Goal: Task Accomplishment & Management: Manage account settings

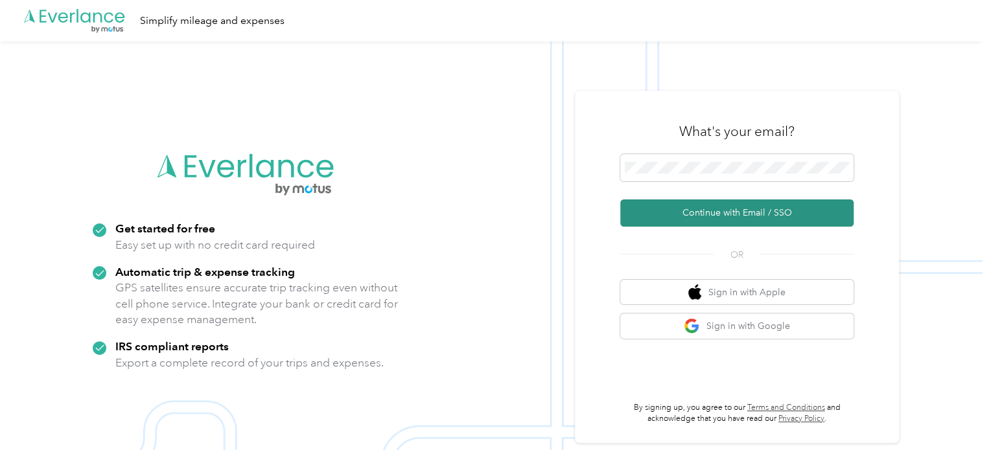
click at [729, 211] on button "Continue with Email / SSO" at bounding box center [736, 213] width 233 height 27
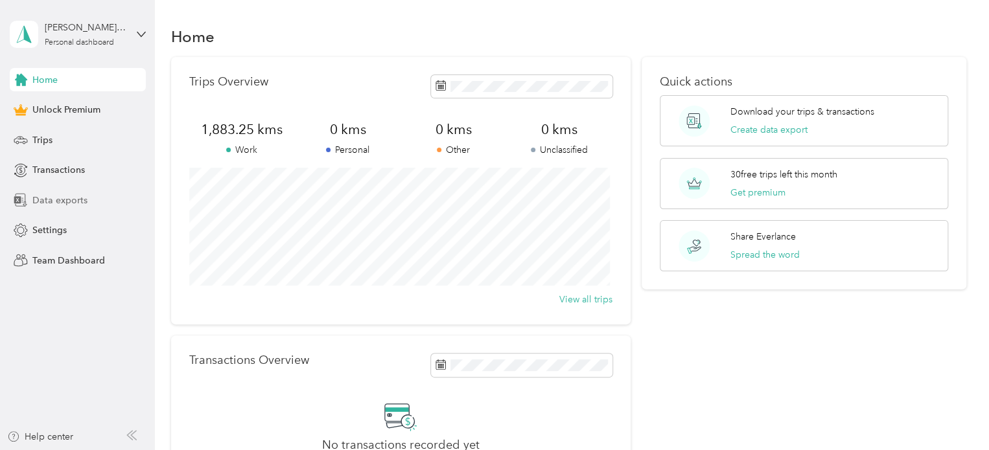
click at [67, 204] on span "Data exports" at bounding box center [59, 201] width 55 height 14
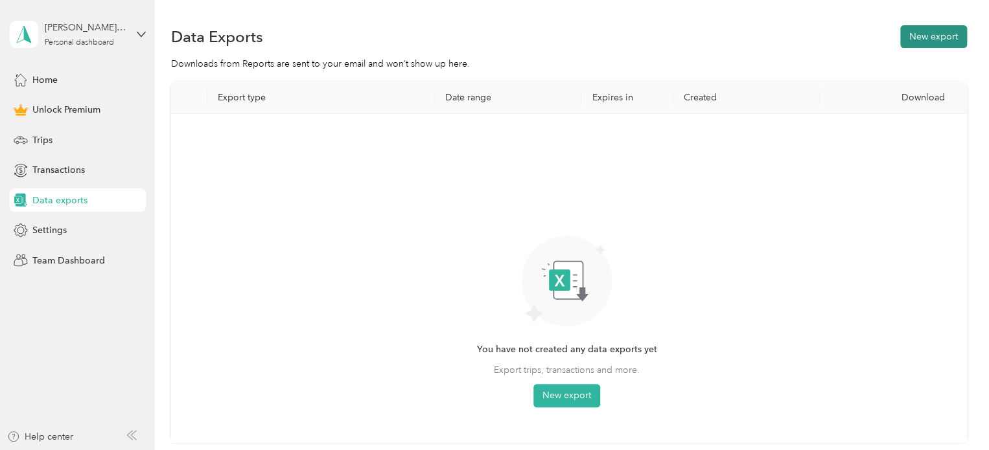
click at [926, 38] on button "New export" at bounding box center [933, 36] width 67 height 23
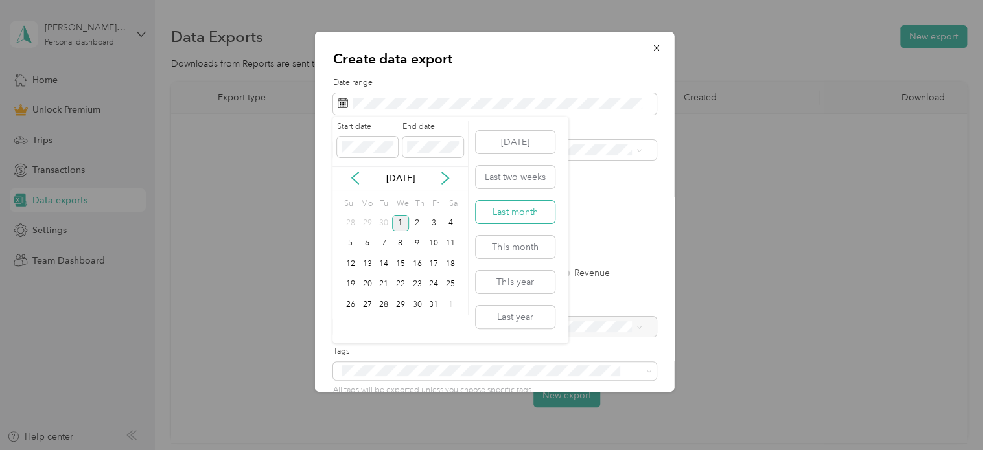
click at [505, 211] on button "Last month" at bounding box center [515, 212] width 79 height 23
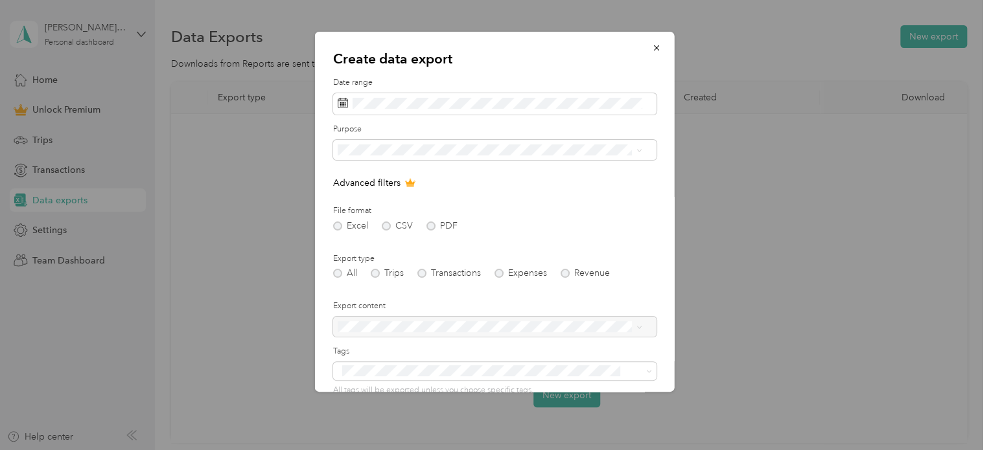
click at [385, 225] on div "Excel CSV PDF" at bounding box center [494, 226] width 323 height 9
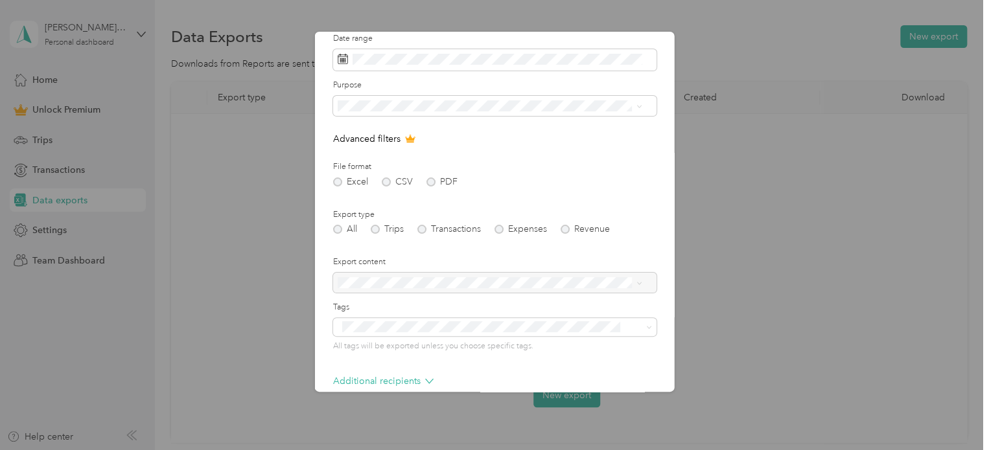
scroll to position [111, 0]
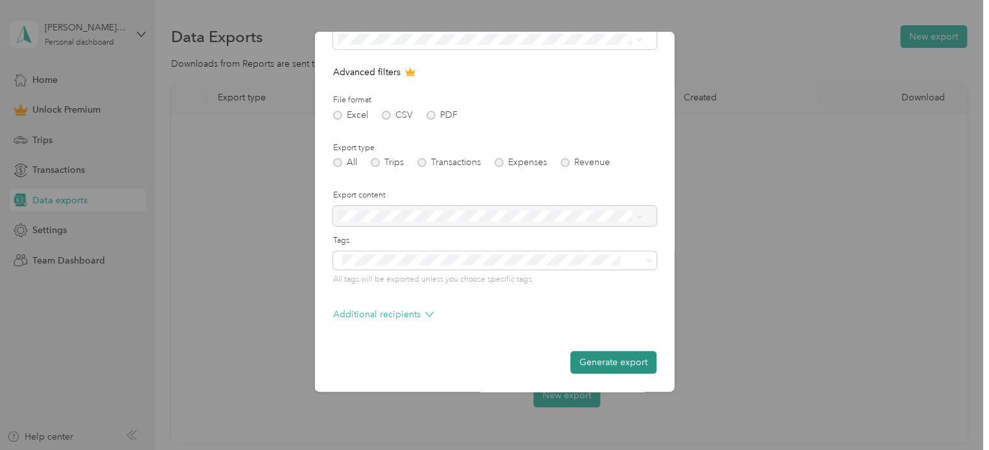
click at [615, 363] on button "Generate export" at bounding box center [613, 362] width 86 height 23
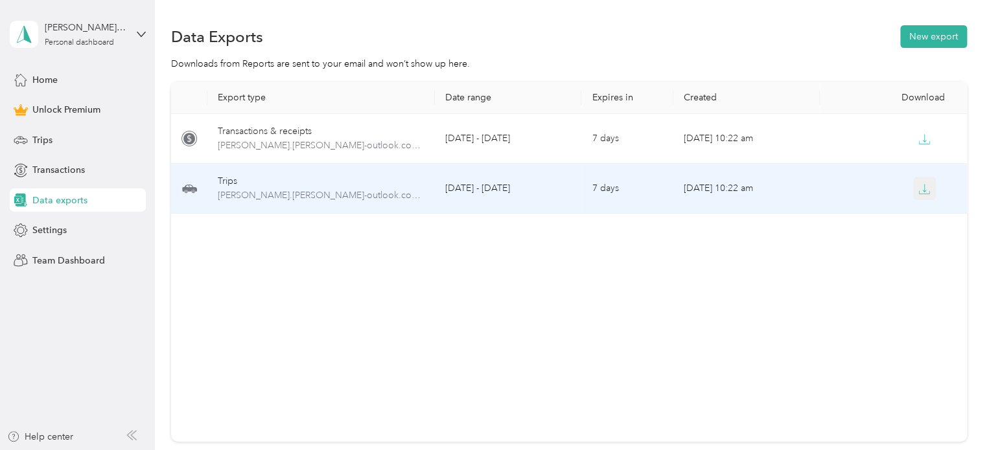
click at [926, 191] on button "button" at bounding box center [924, 188] width 23 height 23
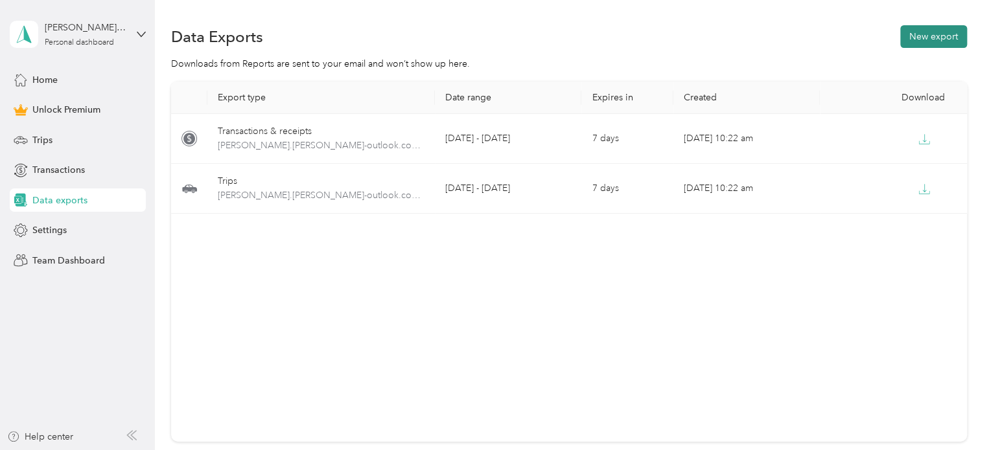
click at [934, 39] on button "New export" at bounding box center [933, 36] width 67 height 23
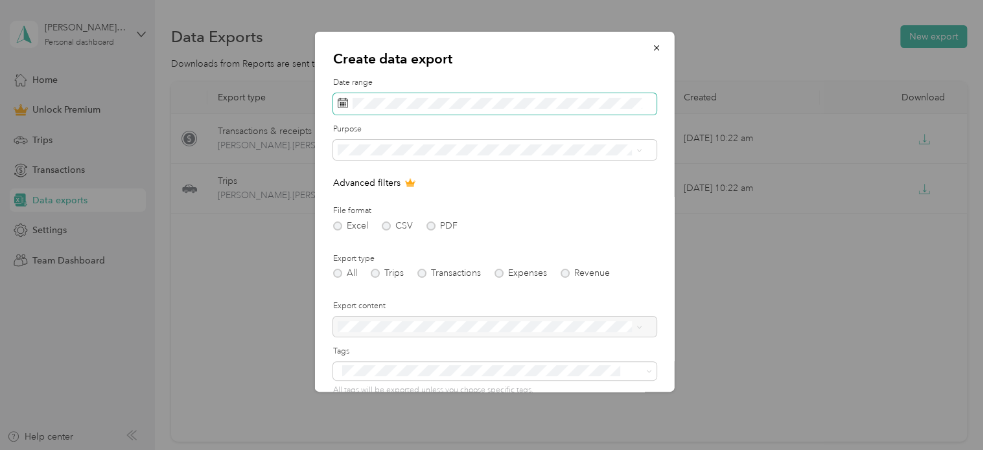
click at [476, 93] on span at bounding box center [494, 104] width 323 height 22
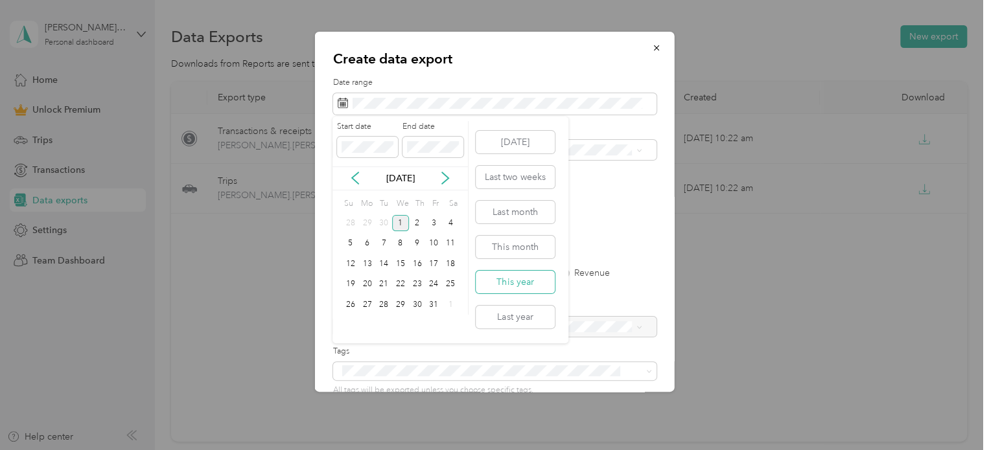
click at [526, 284] on button "This year" at bounding box center [515, 282] width 79 height 23
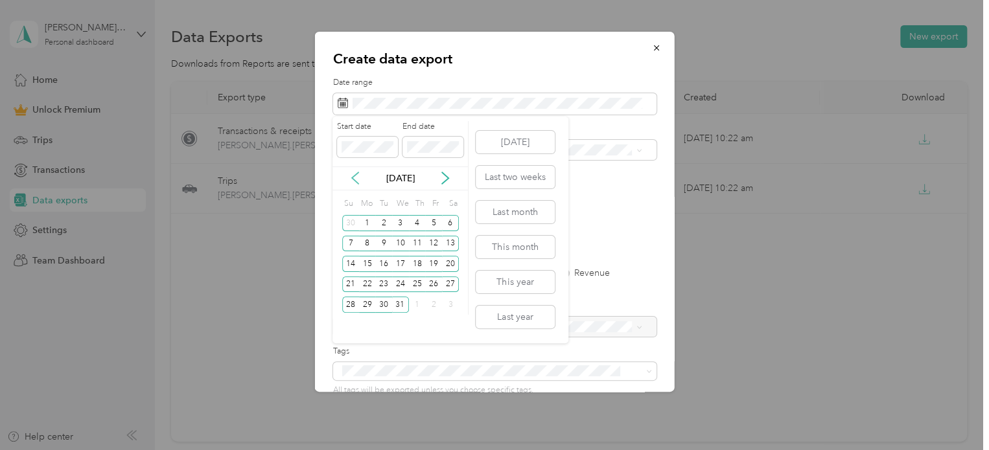
click at [355, 181] on icon at bounding box center [355, 178] width 13 height 13
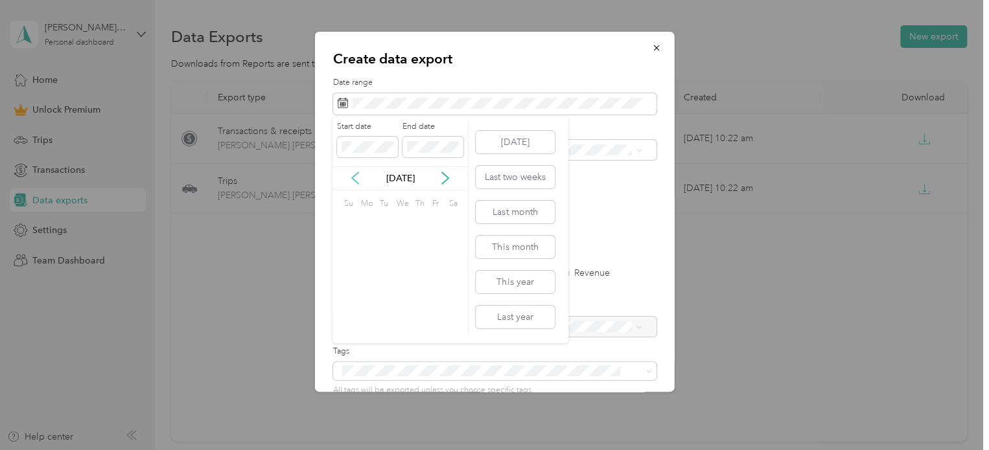
click at [355, 181] on icon at bounding box center [355, 178] width 13 height 13
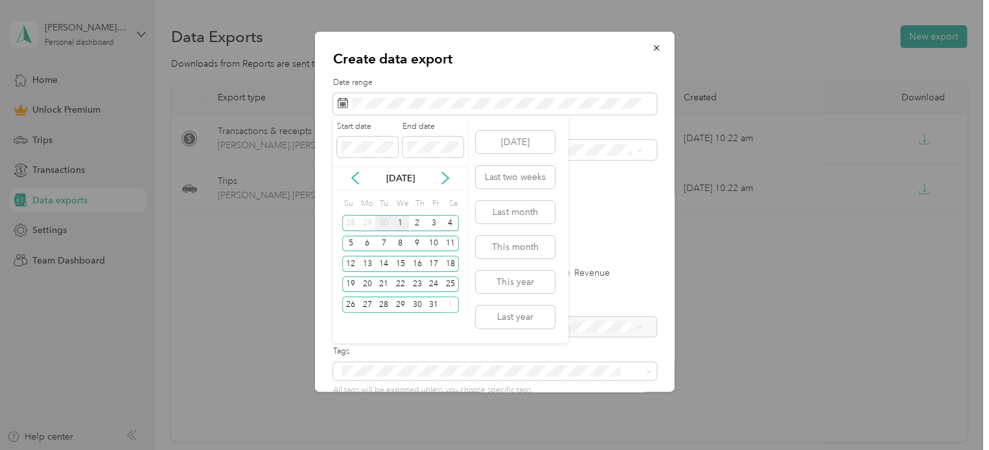
click at [387, 221] on div "30" at bounding box center [383, 223] width 17 height 16
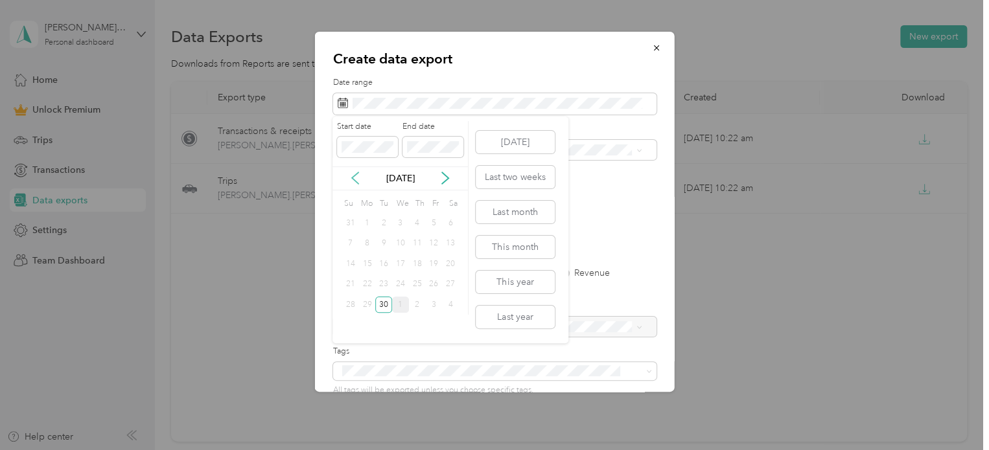
click at [352, 176] on icon at bounding box center [355, 178] width 13 height 13
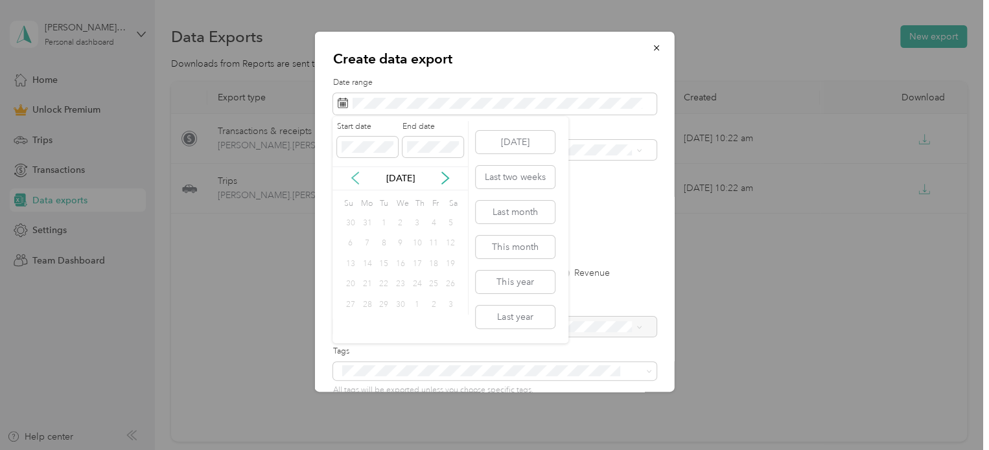
click at [352, 176] on icon at bounding box center [355, 178] width 13 height 13
click at [401, 224] on div "1" at bounding box center [400, 223] width 17 height 16
click at [398, 220] on div "1" at bounding box center [400, 223] width 17 height 16
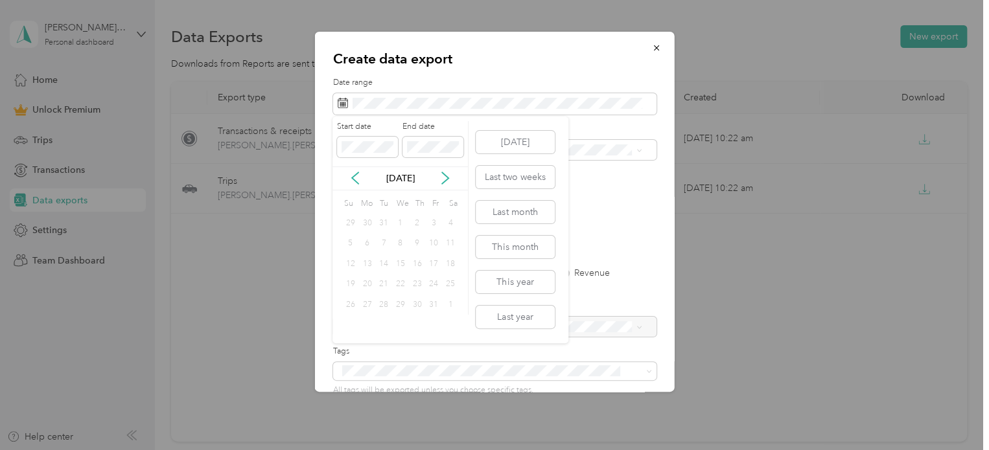
click at [442, 210] on div "Su Mo Tu We Th Fr Sa" at bounding box center [400, 204] width 117 height 18
click at [446, 181] on icon at bounding box center [445, 178] width 6 height 12
click at [499, 144] on button "[DATE]" at bounding box center [515, 142] width 79 height 23
click at [526, 215] on button "Last month" at bounding box center [515, 212] width 79 height 23
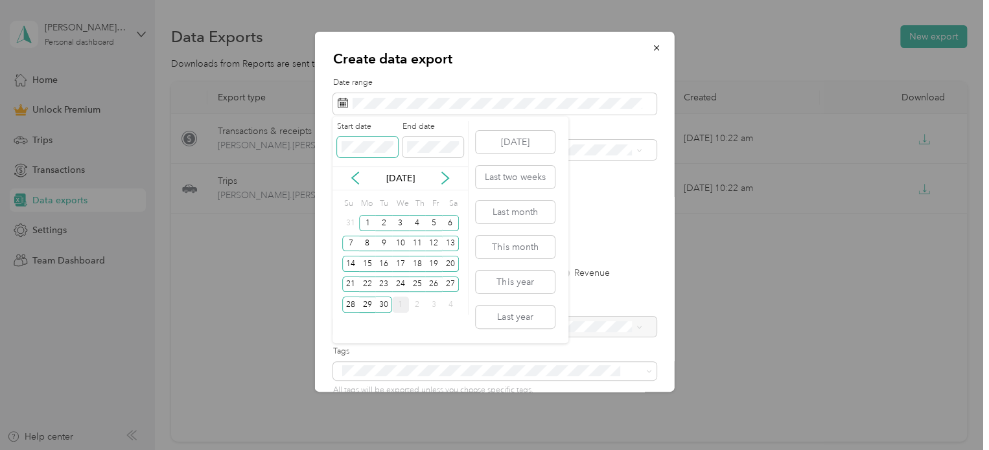
click at [331, 450] on div "Create data export Date range Purpose Advanced filters File format Excel CSV PD…" at bounding box center [491, 450] width 982 height 0
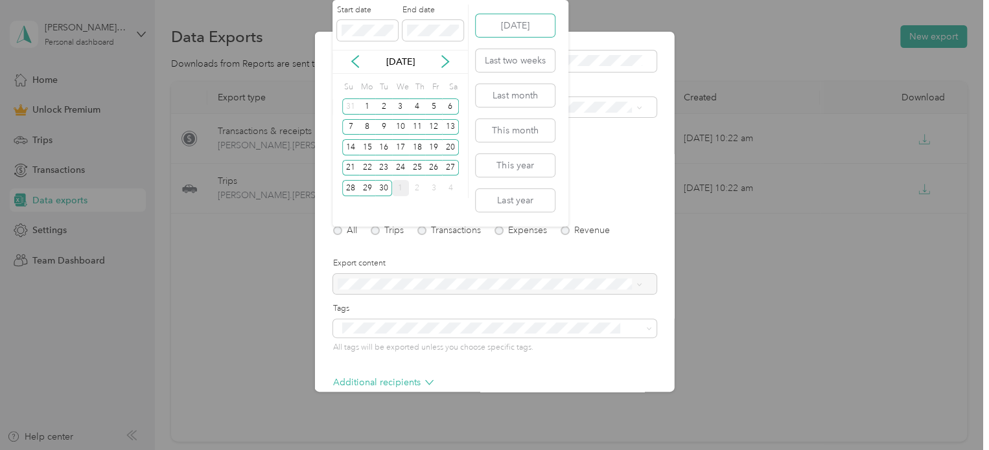
scroll to position [0, 0]
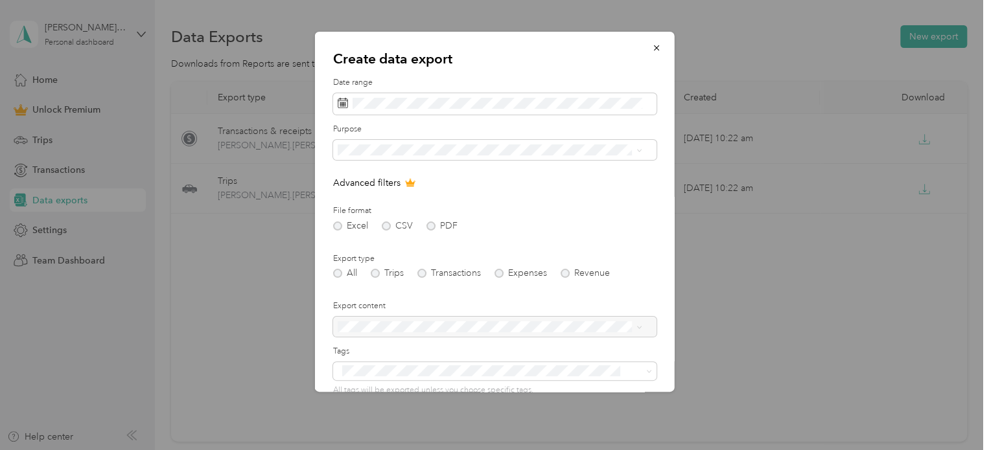
click at [618, 222] on div "Excel CSV PDF" at bounding box center [494, 226] width 323 height 9
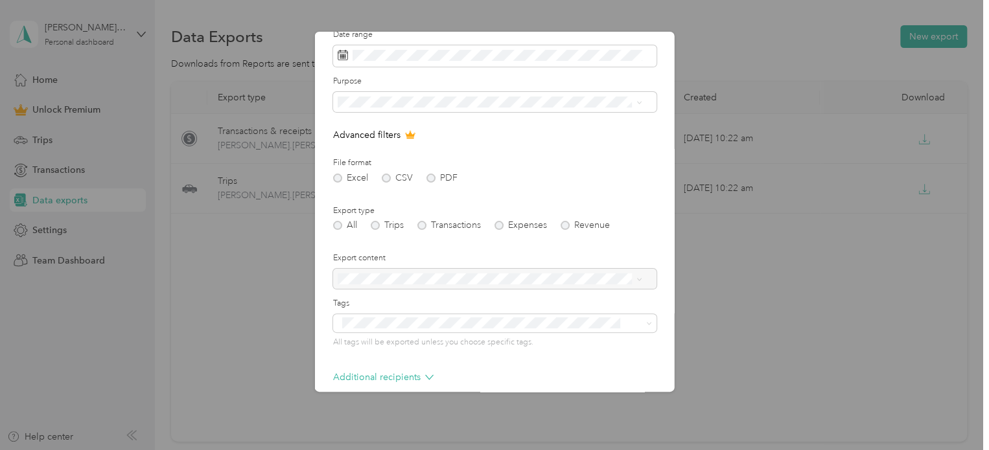
scroll to position [111, 0]
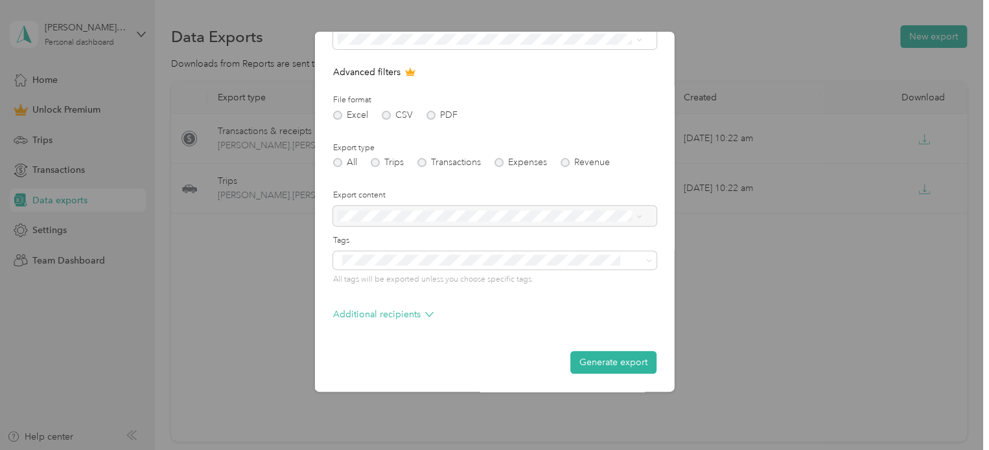
click at [617, 357] on button "Generate export" at bounding box center [613, 362] width 86 height 23
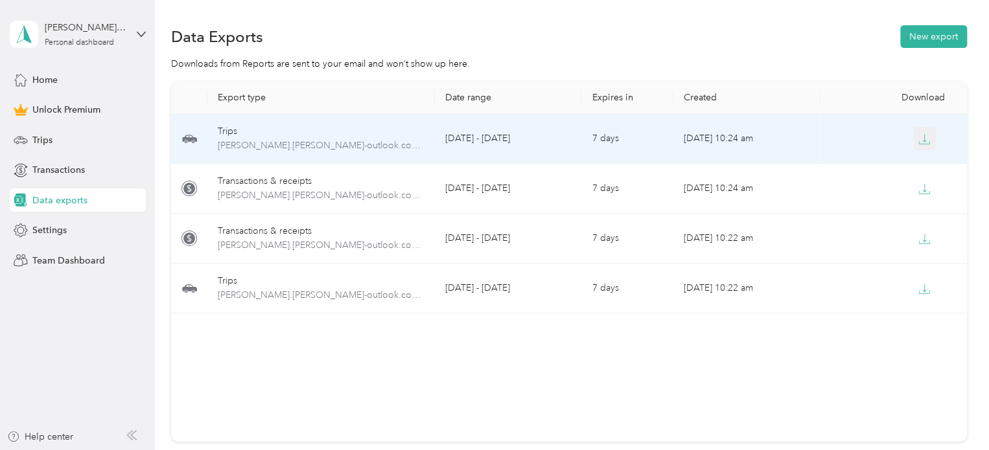
click at [928, 139] on button "button" at bounding box center [924, 138] width 23 height 23
